Goal: Task Accomplishment & Management: Complete application form

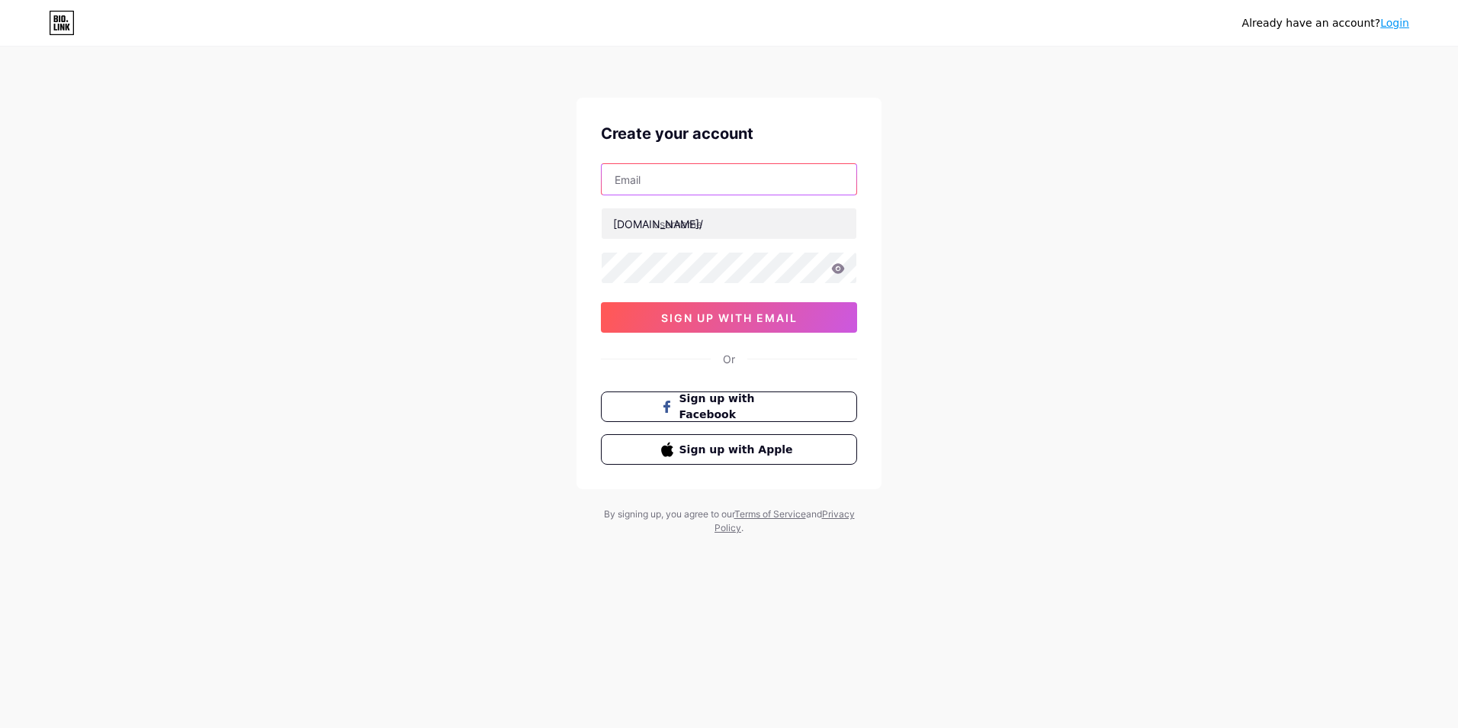
click at [685, 178] on input "text" at bounding box center [729, 179] width 255 height 31
type input "[EMAIL_ADDRESS][DOMAIN_NAME]"
type input "[PERSON_NAME]"
type input "[EMAIL_ADDRESS][DOMAIN_NAME]"
type input "[PERSON_NAME]"
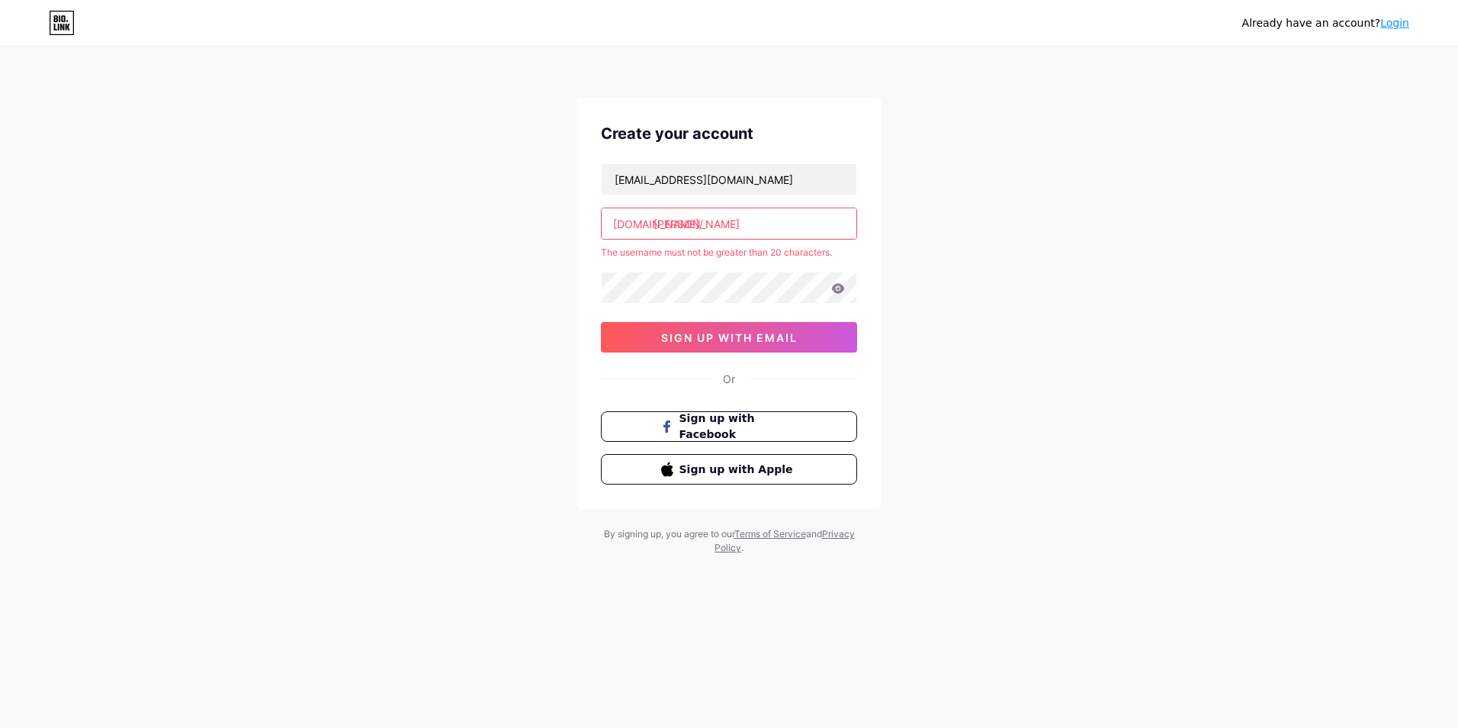
drag, startPoint x: 784, startPoint y: 221, endPoint x: 645, endPoint y: 233, distance: 140.1
click at [645, 233] on input "[PERSON_NAME]" at bounding box center [729, 223] width 255 height 31
drag, startPoint x: 719, startPoint y: 177, endPoint x: 541, endPoint y: 191, distance: 179.0
click at [541, 191] on div "Already have an account? Login Create your account [EMAIL_ADDRESS][DOMAIN_NAME]…" at bounding box center [729, 301] width 1458 height 603
type input "[EMAIL_ADDRESS][DOMAIN_NAME]"
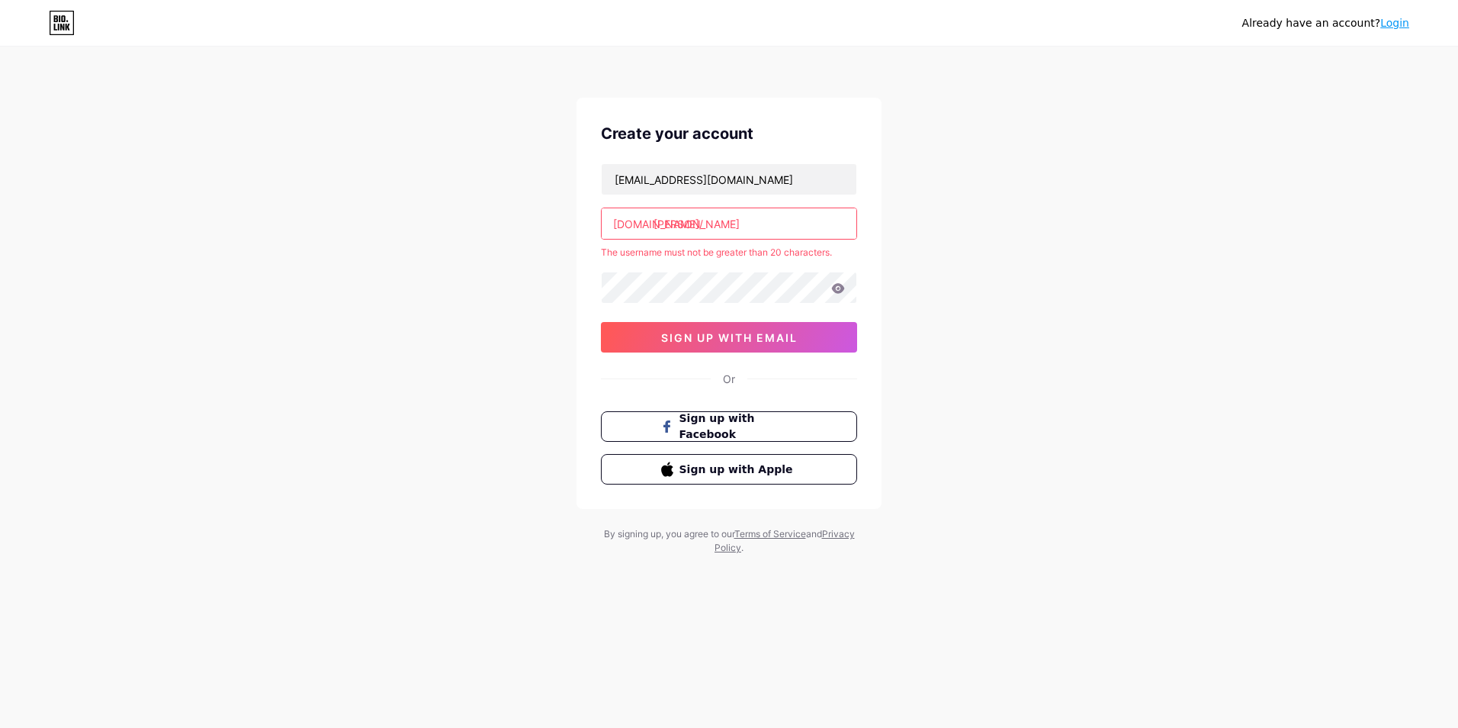
drag, startPoint x: 805, startPoint y: 223, endPoint x: 794, endPoint y: 223, distance: 10.7
click at [794, 223] on input "[PERSON_NAME]" at bounding box center [729, 223] width 255 height 31
click at [726, 173] on input "[EMAIL_ADDRESS][DOMAIN_NAME]" at bounding box center [729, 179] width 255 height 31
click at [999, 229] on div "Already have an account? Login Create your account [EMAIL_ADDRESS][DOMAIN_NAME]…" at bounding box center [729, 301] width 1458 height 603
drag, startPoint x: 814, startPoint y: 215, endPoint x: 558, endPoint y: 246, distance: 257.4
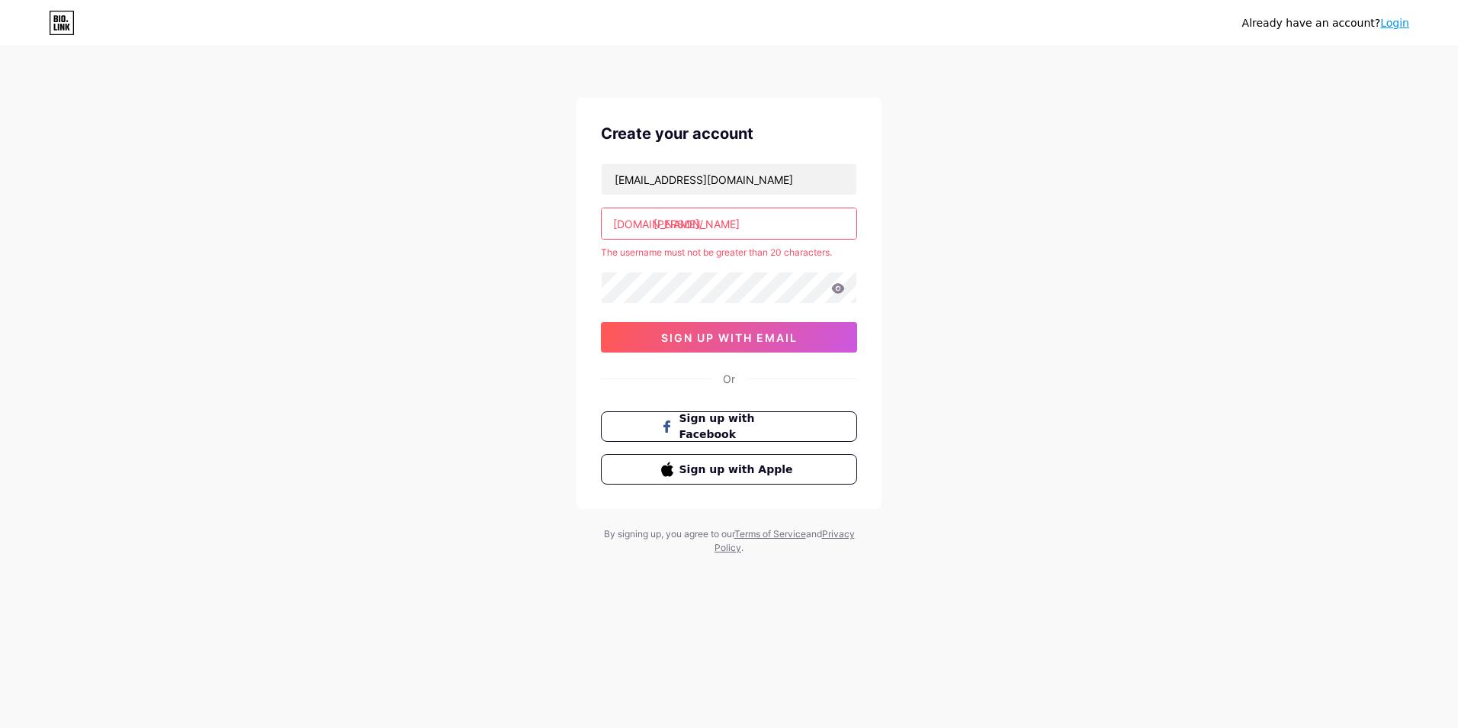
click at [558, 246] on div "Already have an account? Login Create your account [EMAIL_ADDRESS][DOMAIN_NAME]…" at bounding box center [729, 301] width 1458 height 603
drag, startPoint x: 735, startPoint y: 173, endPoint x: 561, endPoint y: 202, distance: 176.3
click at [561, 202] on div "Already have an account? Login Create your account [EMAIL_ADDRESS][DOMAIN_NAME]…" at bounding box center [729, 301] width 1458 height 603
type input "[EMAIL_ADDRESS][DOMAIN_NAME]"
type input "[PERSON_NAME]"
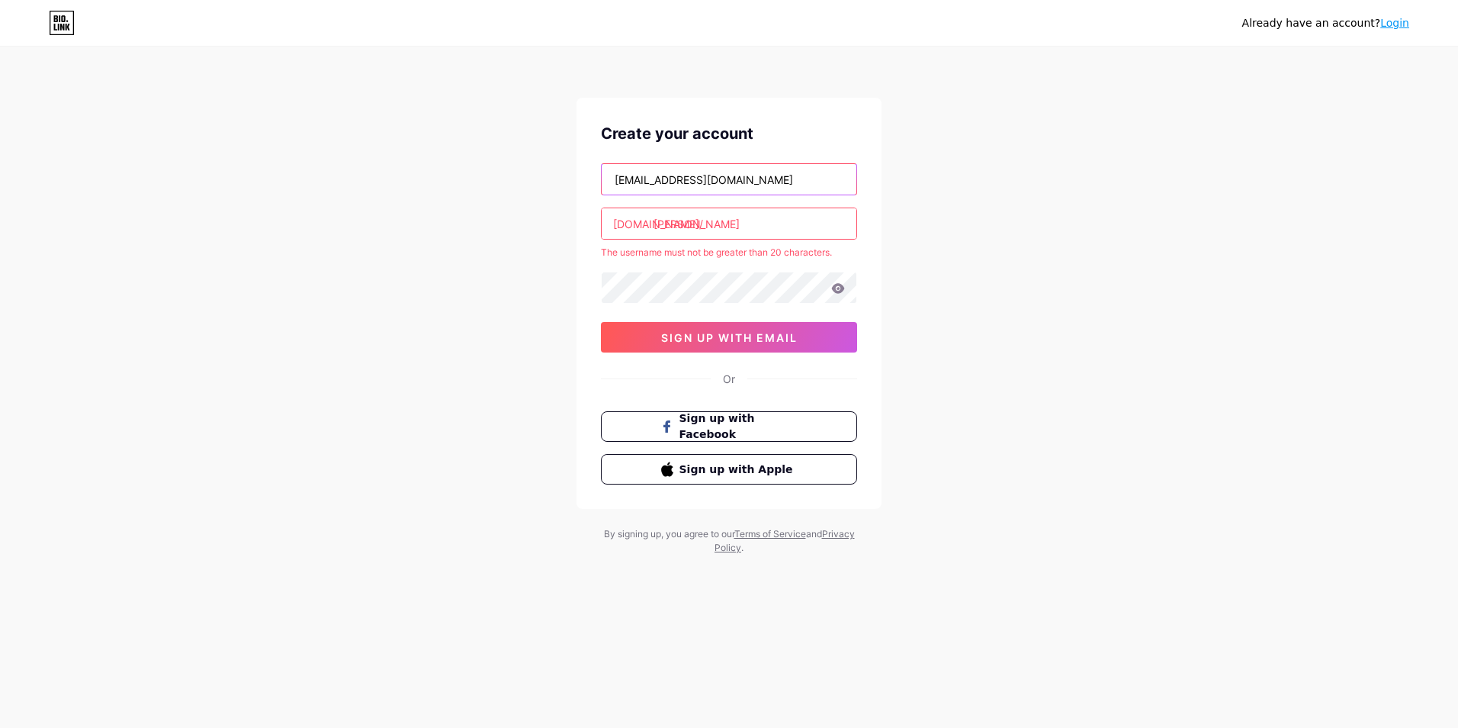
type input "[EMAIL_ADDRESS][DOMAIN_NAME]"
type input "[PERSON_NAME]"
drag, startPoint x: 757, startPoint y: 180, endPoint x: 500, endPoint y: 197, distance: 258.4
click at [500, 197] on div "Already have an account? Login Create your account [EMAIL_ADDRESS][DOMAIN_NAME]…" at bounding box center [729, 301] width 1458 height 603
drag, startPoint x: 788, startPoint y: 227, endPoint x: 687, endPoint y: 243, distance: 102.1
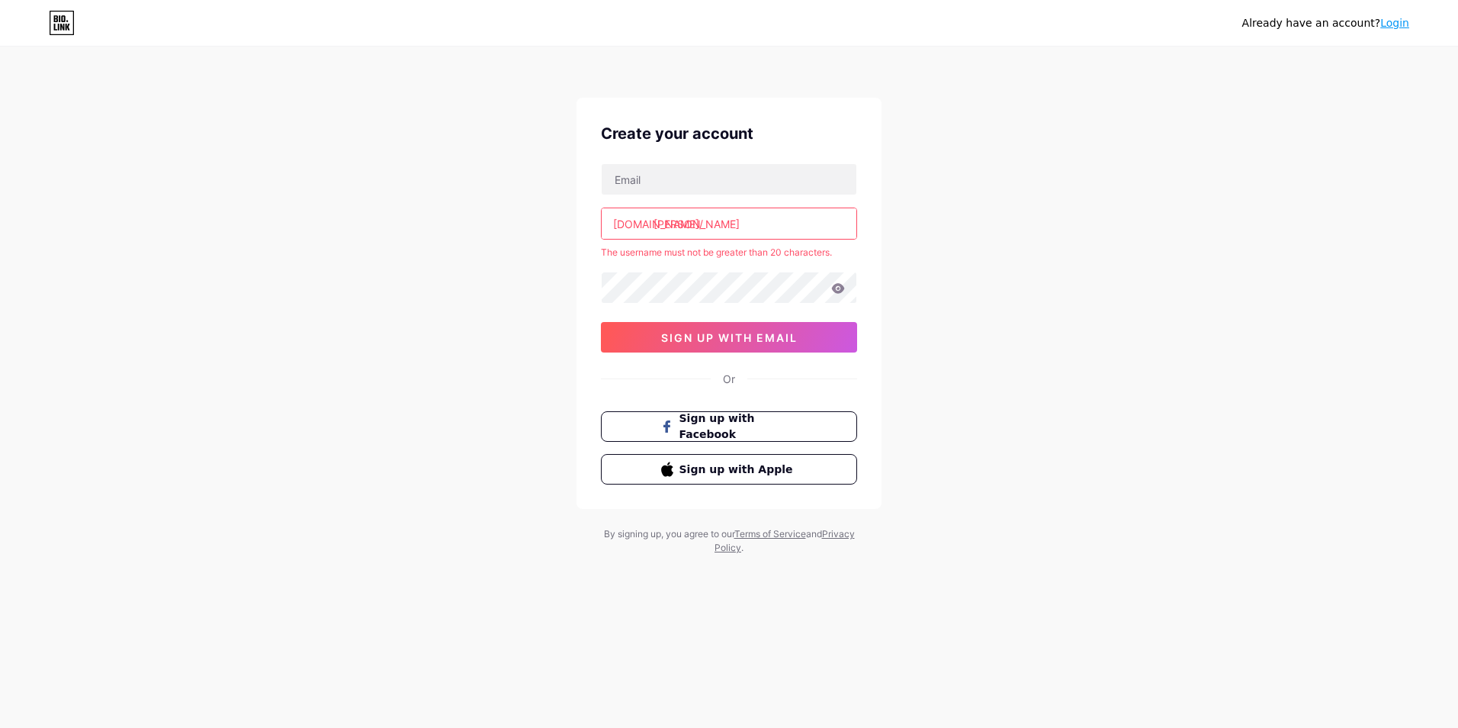
click at [687, 243] on div "[DOMAIN_NAME]/ [PERSON_NAME] The username must not be greater than 20 character…" at bounding box center [729, 257] width 256 height 189
type input "k"
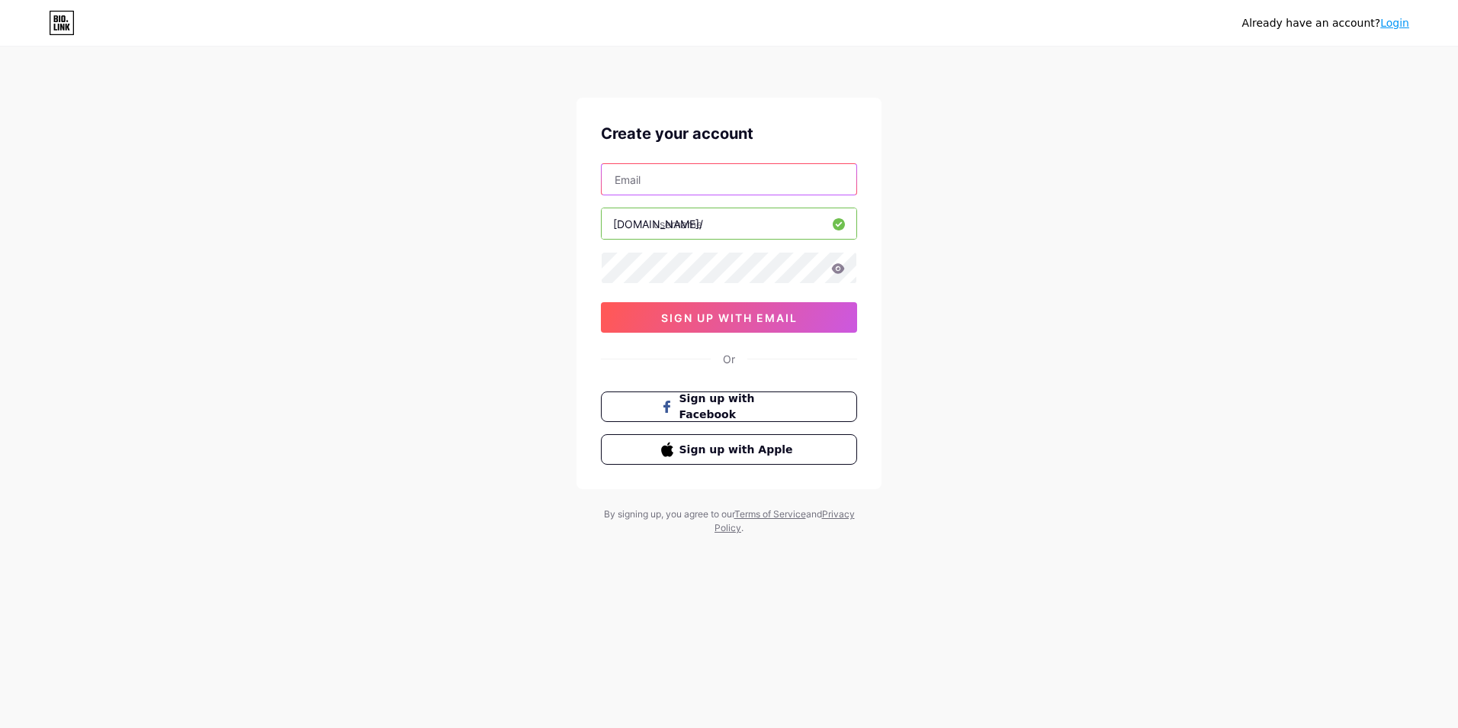
click at [762, 188] on input "text" at bounding box center [729, 179] width 255 height 31
click at [704, 178] on input "[DOMAIN_NAME]" at bounding box center [729, 179] width 255 height 31
paste input "@"
type input "[EMAIL_ADDRESS][DOMAIN_NAME]"
click at [730, 227] on input "text" at bounding box center [729, 223] width 255 height 31
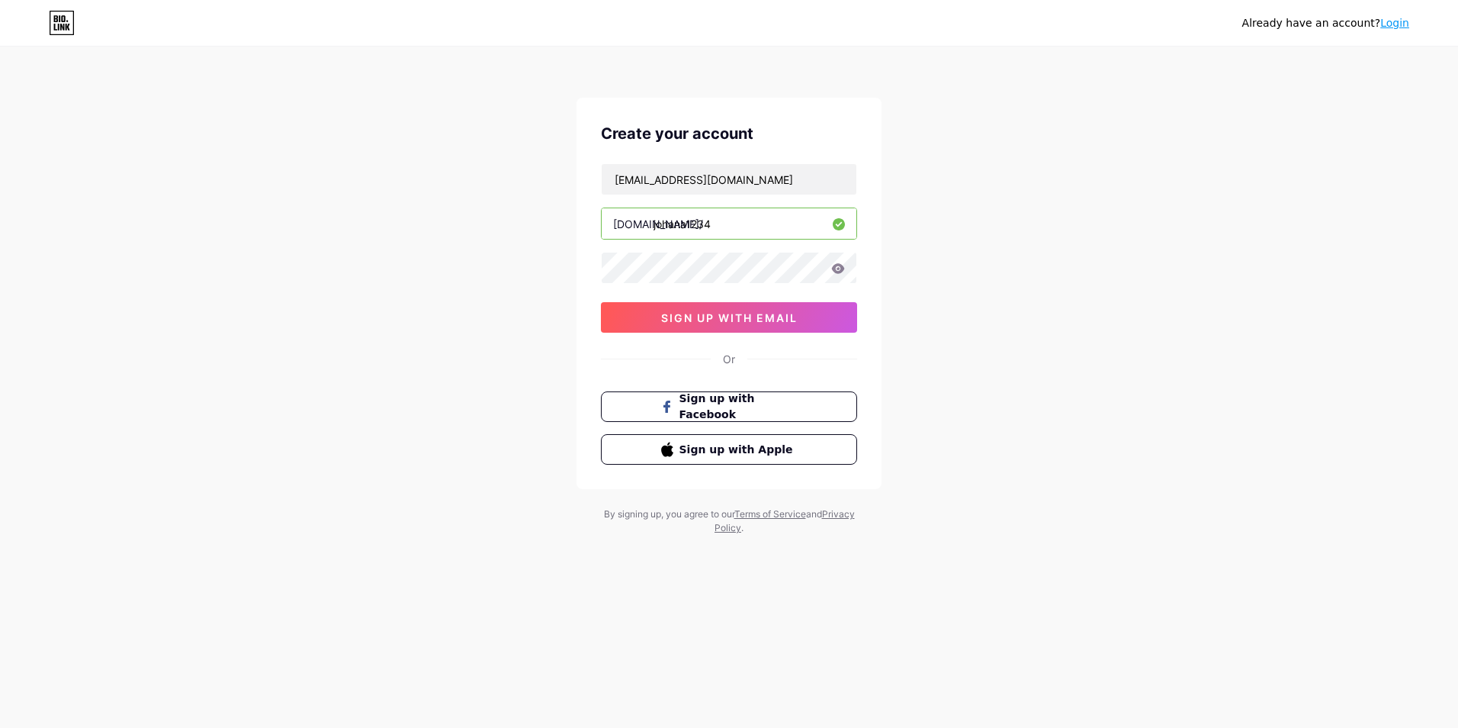
type input "johana1234"
click at [791, 317] on span "sign up with email" at bounding box center [729, 317] width 137 height 13
